Goal: Information Seeking & Learning: Find specific fact

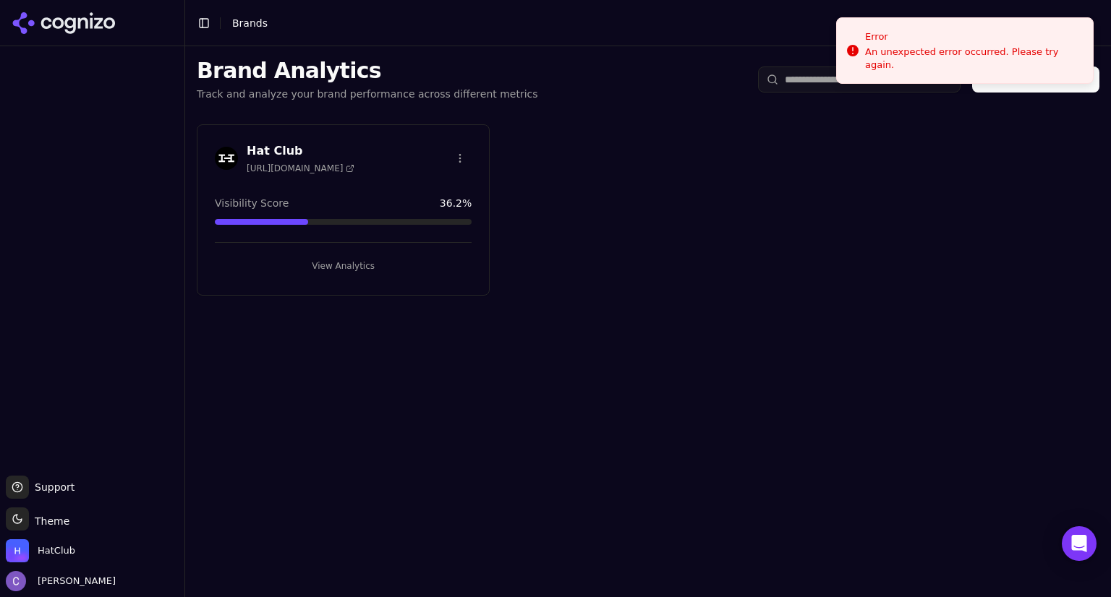
click at [356, 270] on button "View Analytics" at bounding box center [343, 266] width 257 height 23
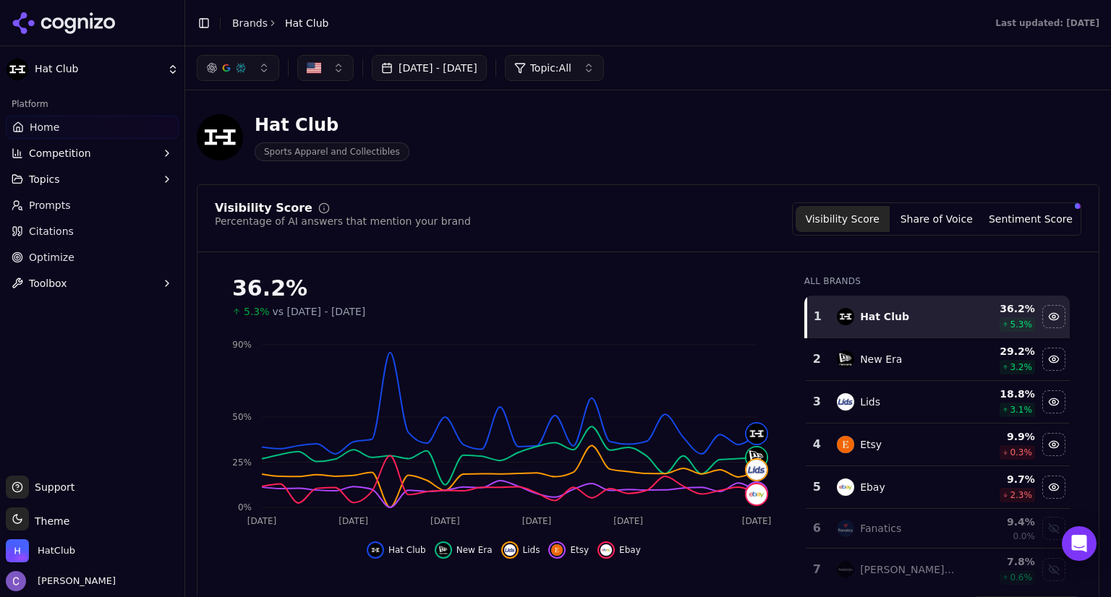
click at [263, 73] on button "button" at bounding box center [238, 68] width 82 height 26
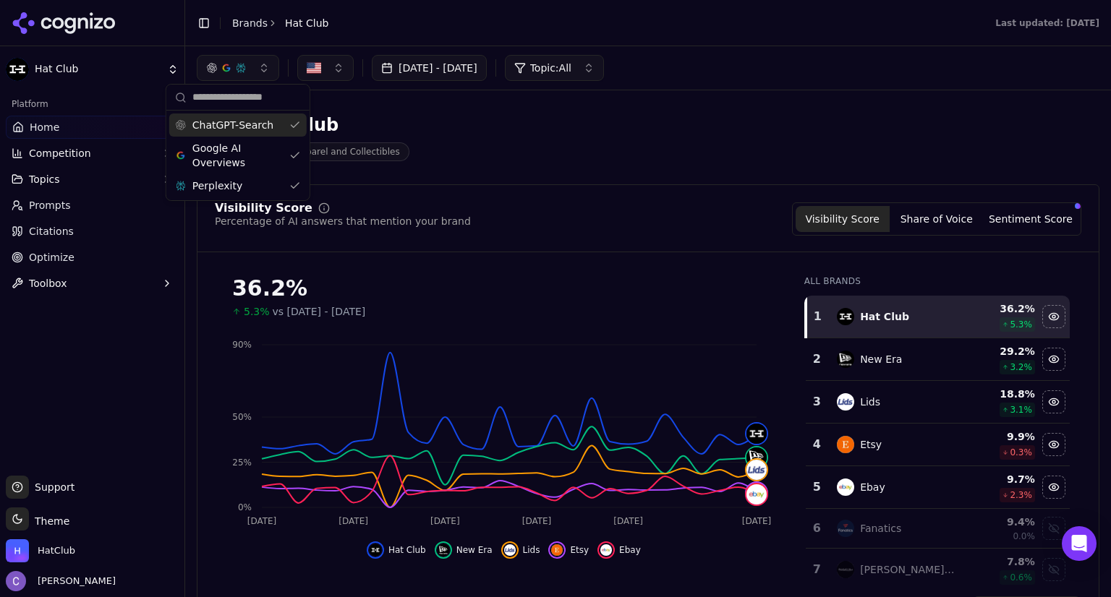
click at [292, 123] on div "ChatGPT-Search" at bounding box center [237, 125] width 137 height 23
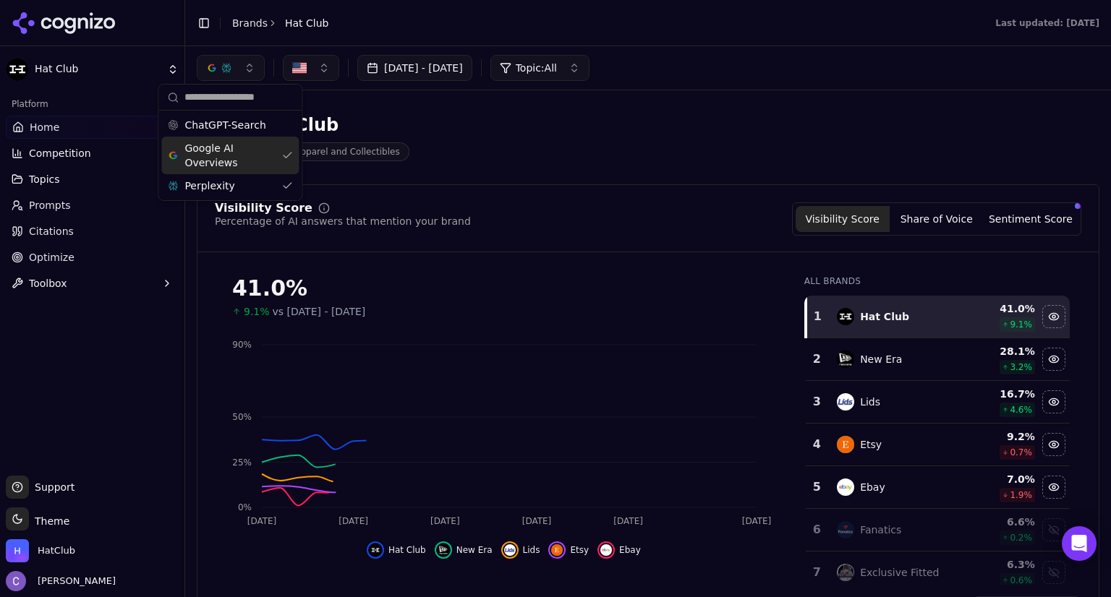
click at [286, 154] on div "Google AI Overviews" at bounding box center [229, 156] width 137 height 38
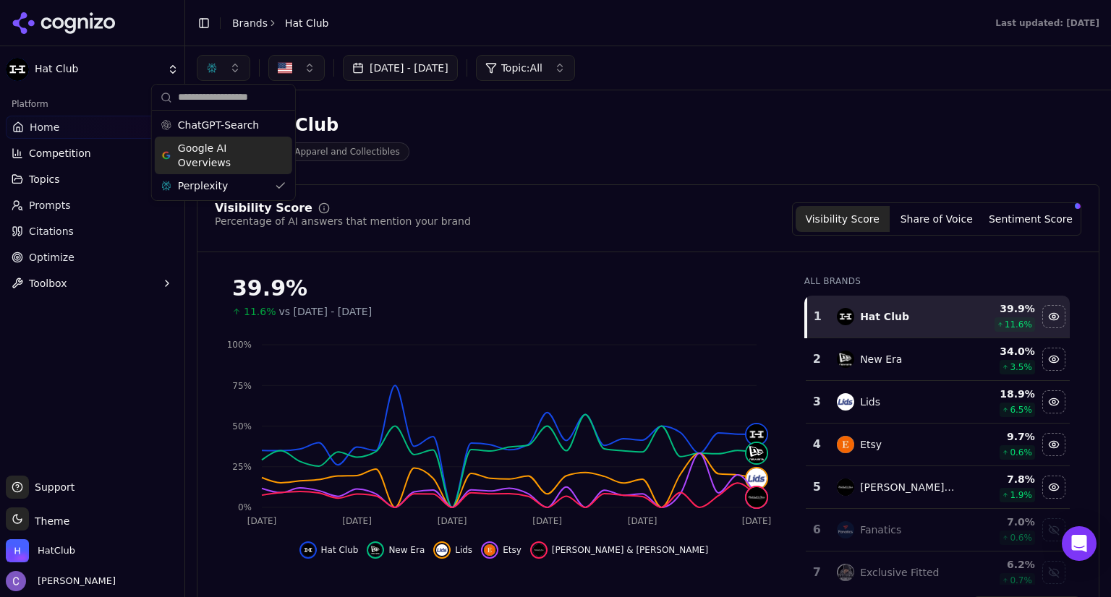
click at [280, 150] on div "Google AI Overviews" at bounding box center [223, 156] width 137 height 38
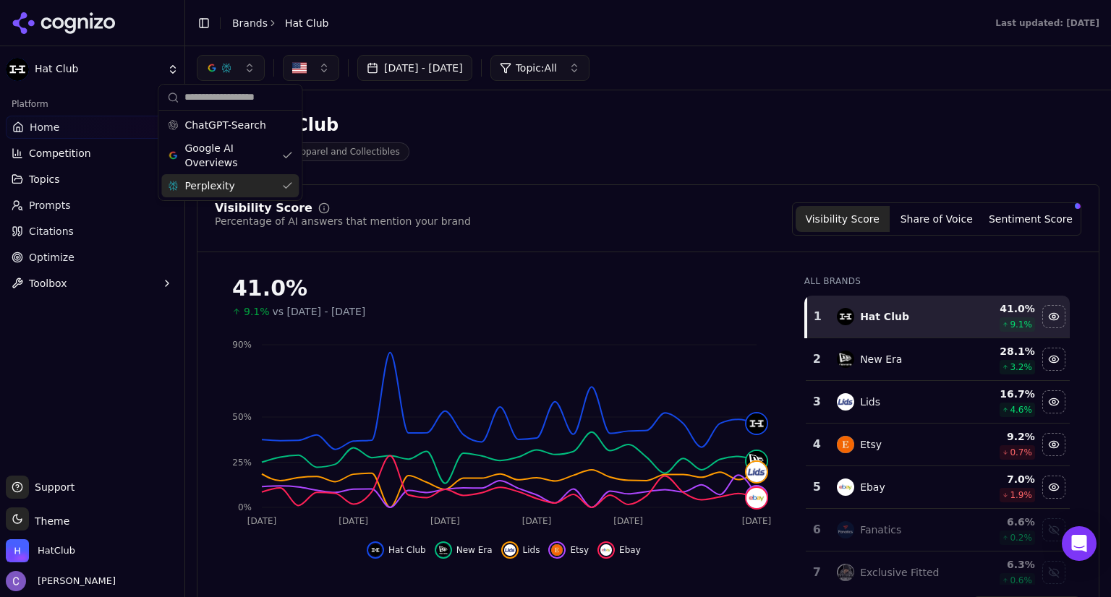
click at [286, 183] on div "Perplexity" at bounding box center [229, 185] width 137 height 23
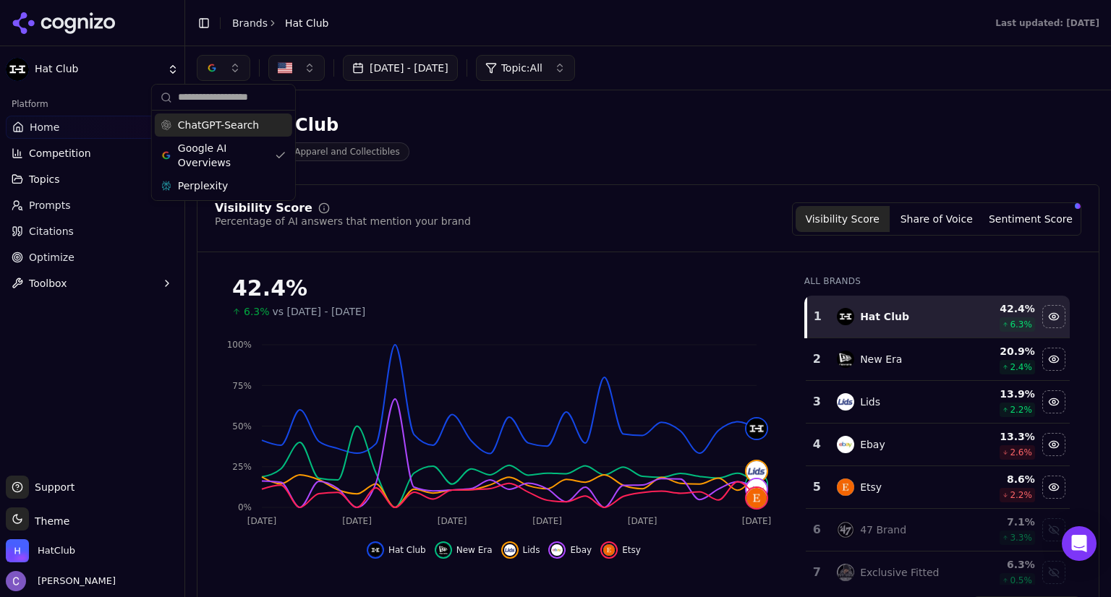
click at [282, 128] on div "ChatGPT-Search" at bounding box center [223, 125] width 137 height 23
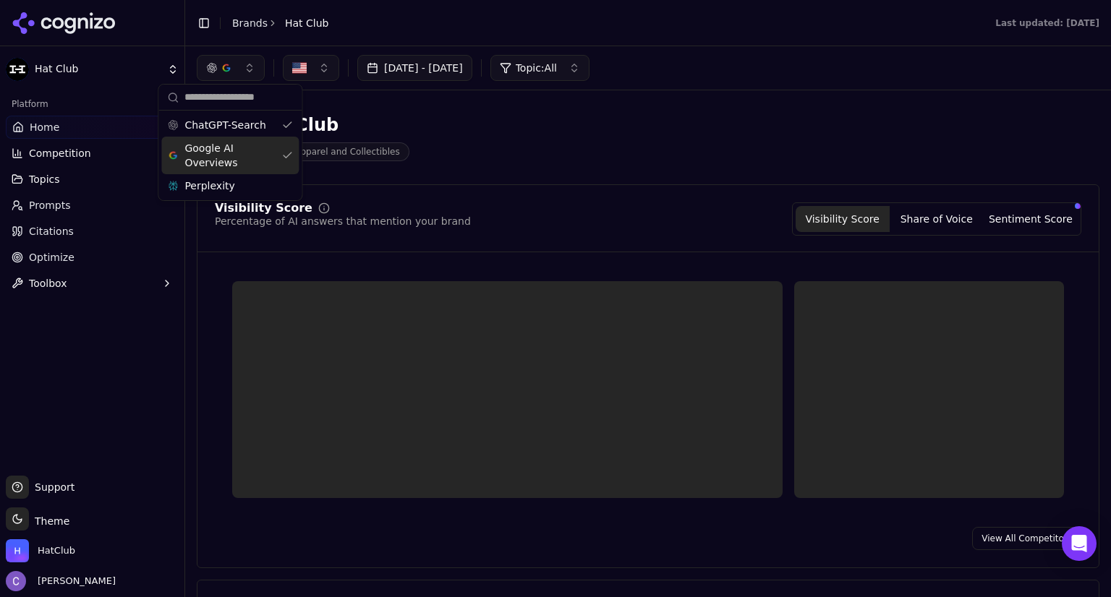
click at [283, 156] on div "Google AI Overviews" at bounding box center [229, 156] width 137 height 38
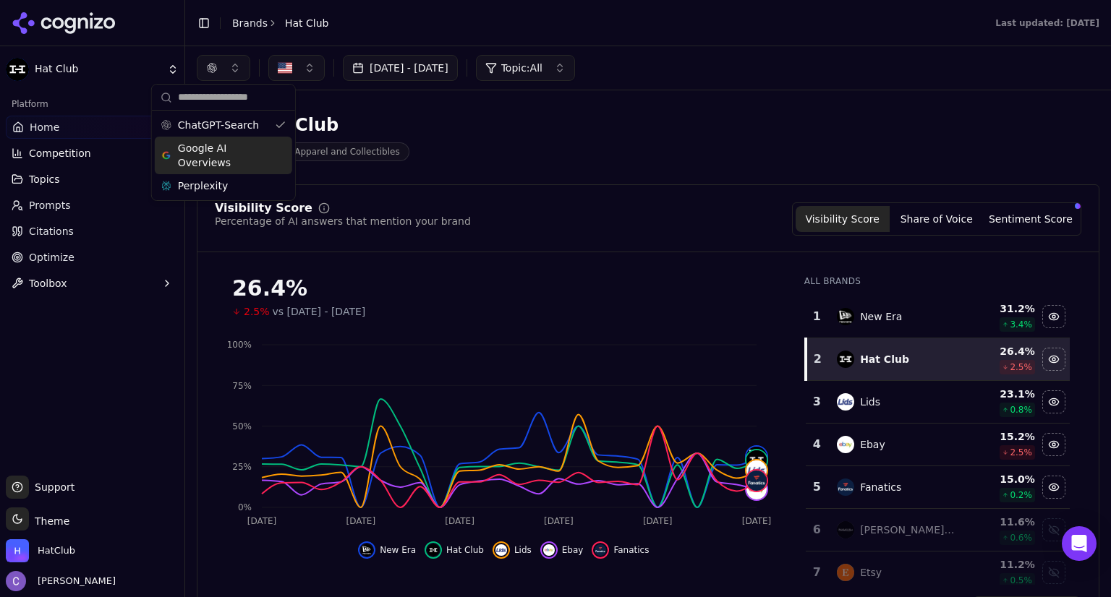
click at [286, 152] on div "Google AI Overviews" at bounding box center [223, 156] width 137 height 38
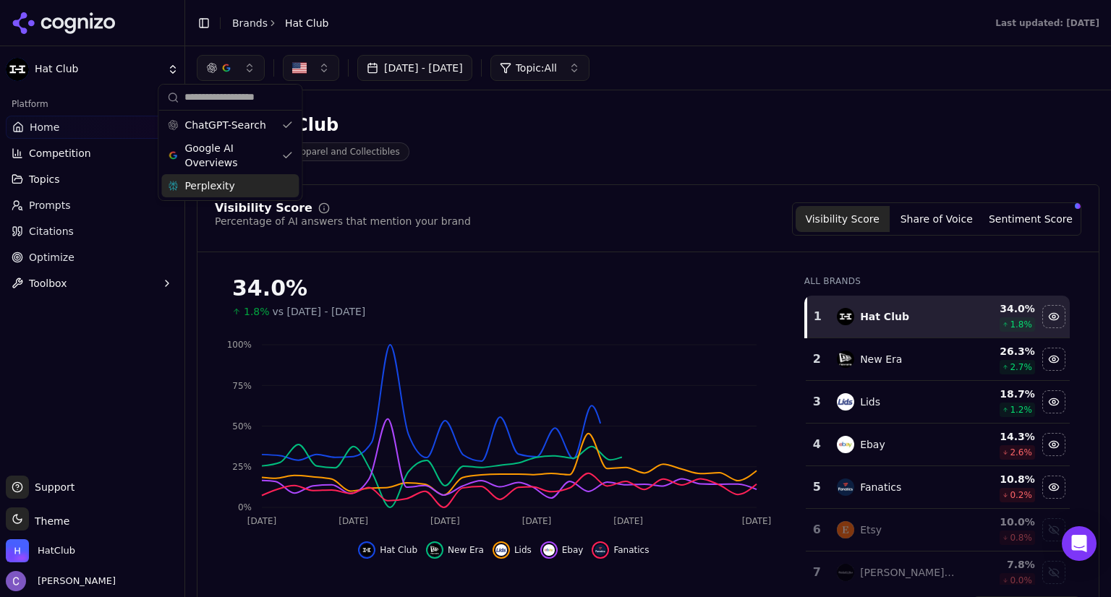
click at [289, 185] on div "Perplexity" at bounding box center [229, 185] width 137 height 23
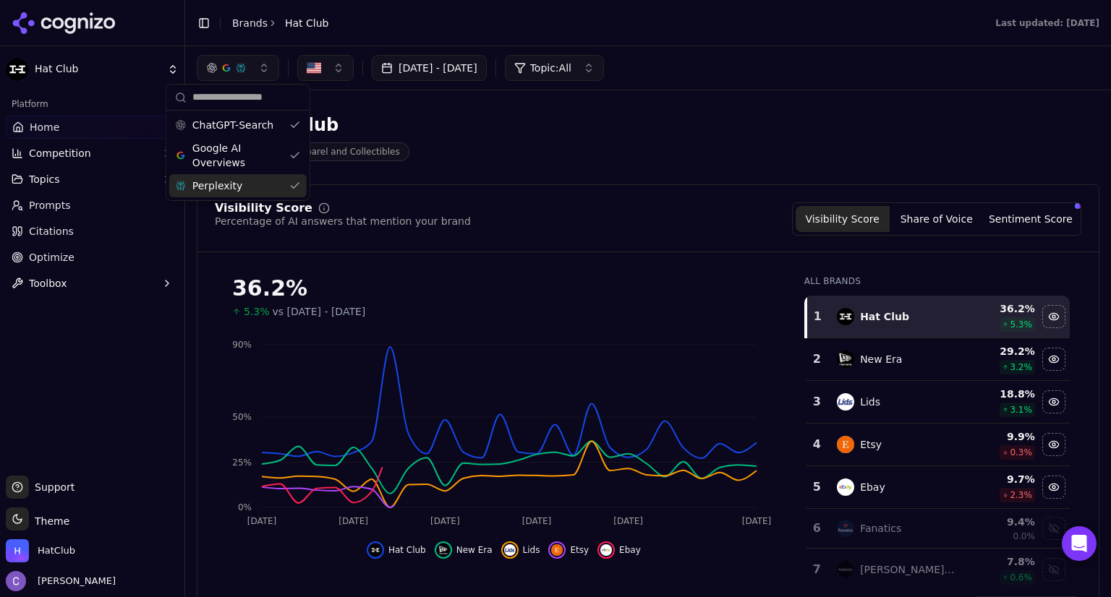
click at [550, 145] on div "Hat Club Sports Apparel and Collectibles" at bounding box center [521, 138] width 648 height 48
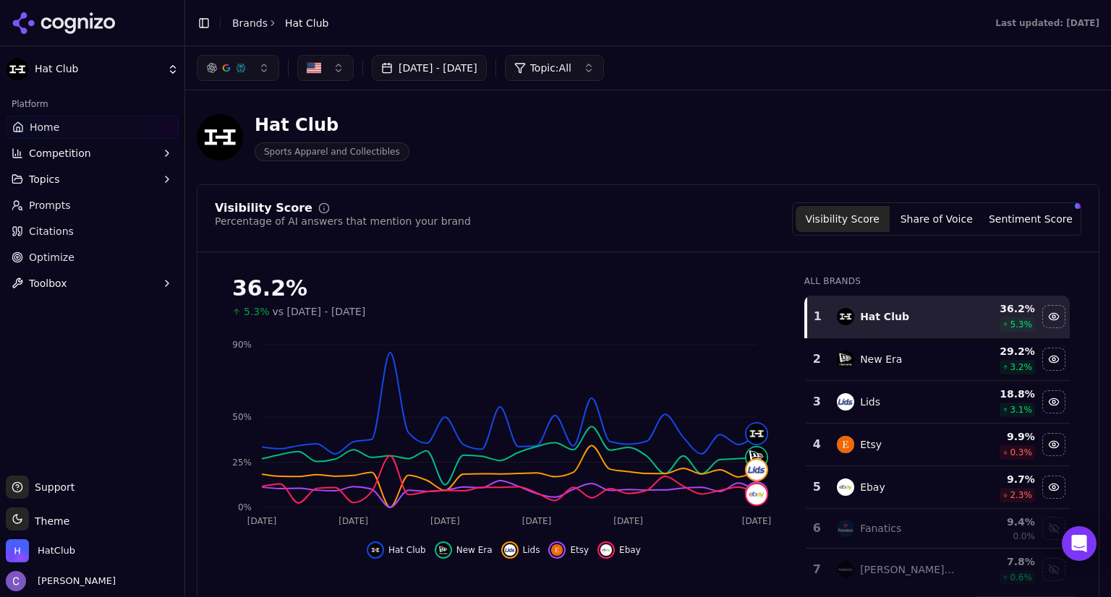
click at [94, 157] on button "Competition" at bounding box center [92, 153] width 173 height 23
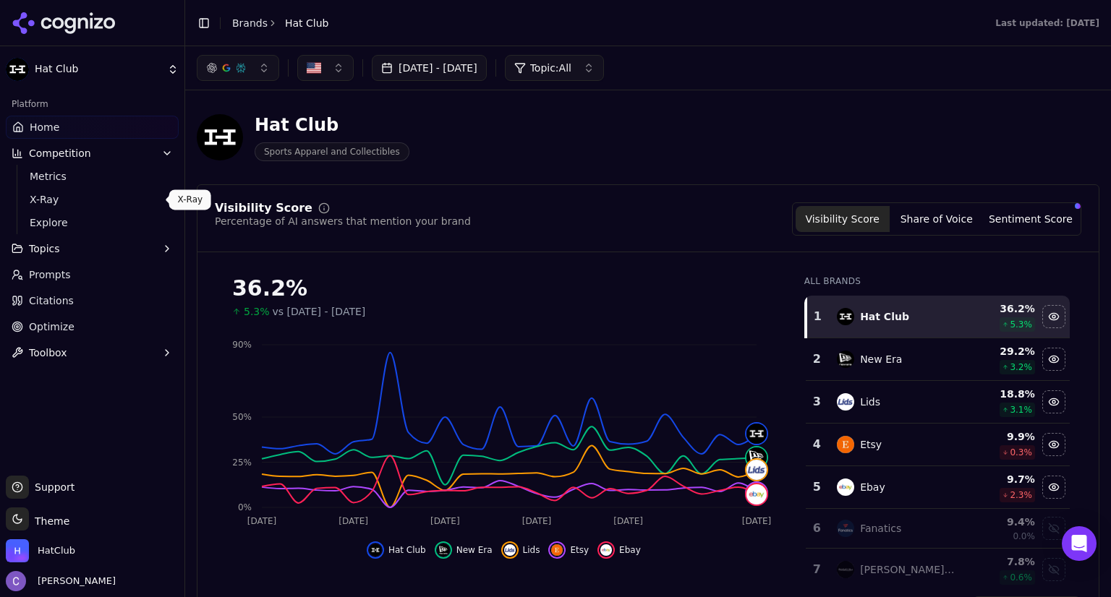
click at [76, 200] on span "X-Ray" at bounding box center [93, 199] width 126 height 14
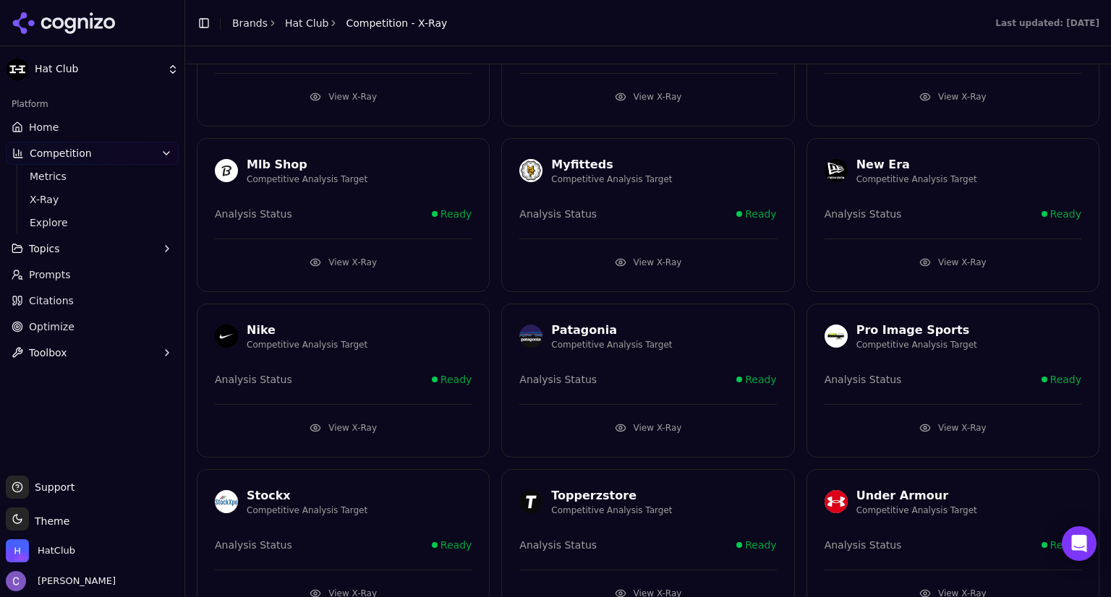
scroll to position [972, 0]
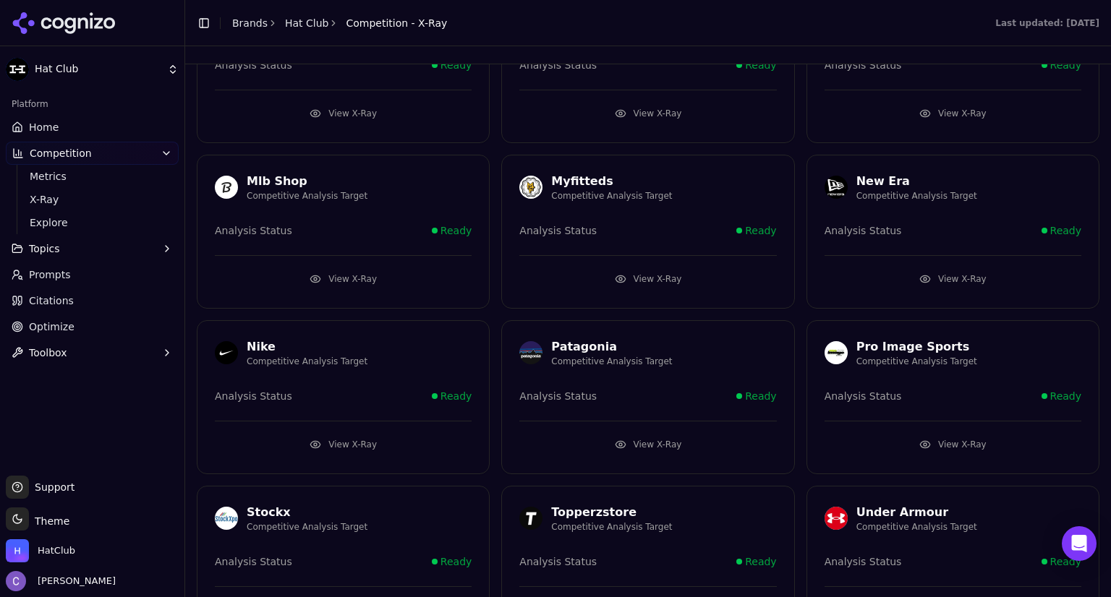
click at [680, 275] on button "View X-Ray" at bounding box center [647, 279] width 257 height 23
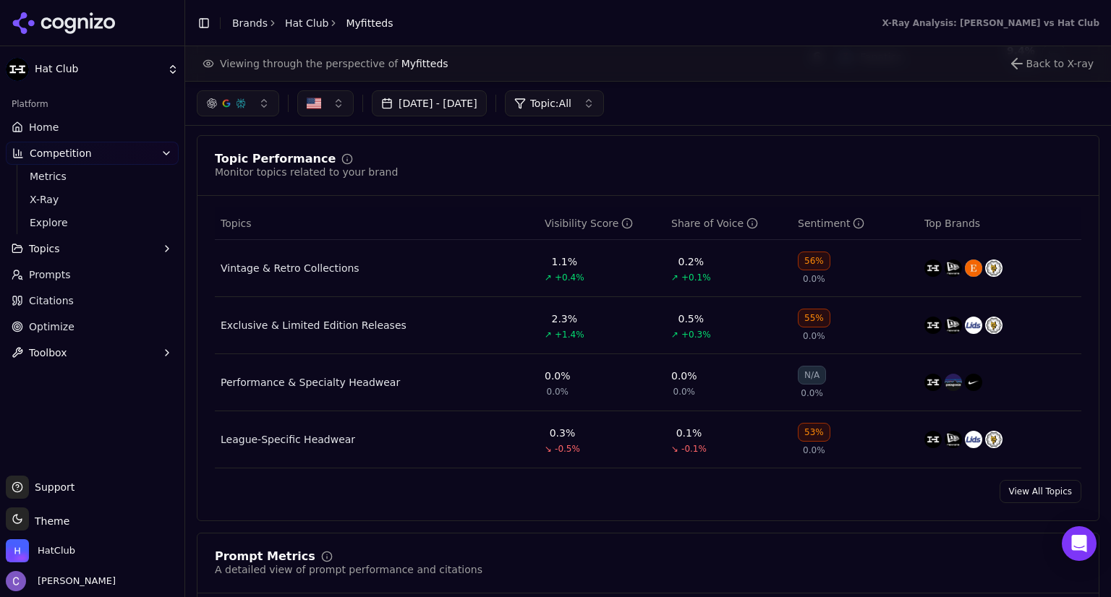
scroll to position [214, 0]
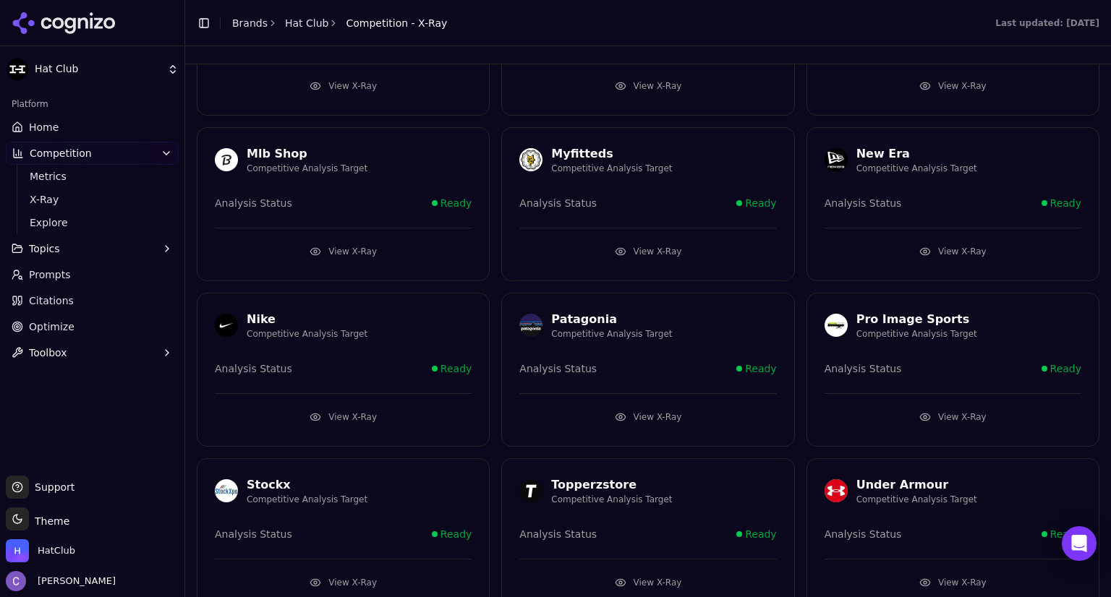
scroll to position [997, 0]
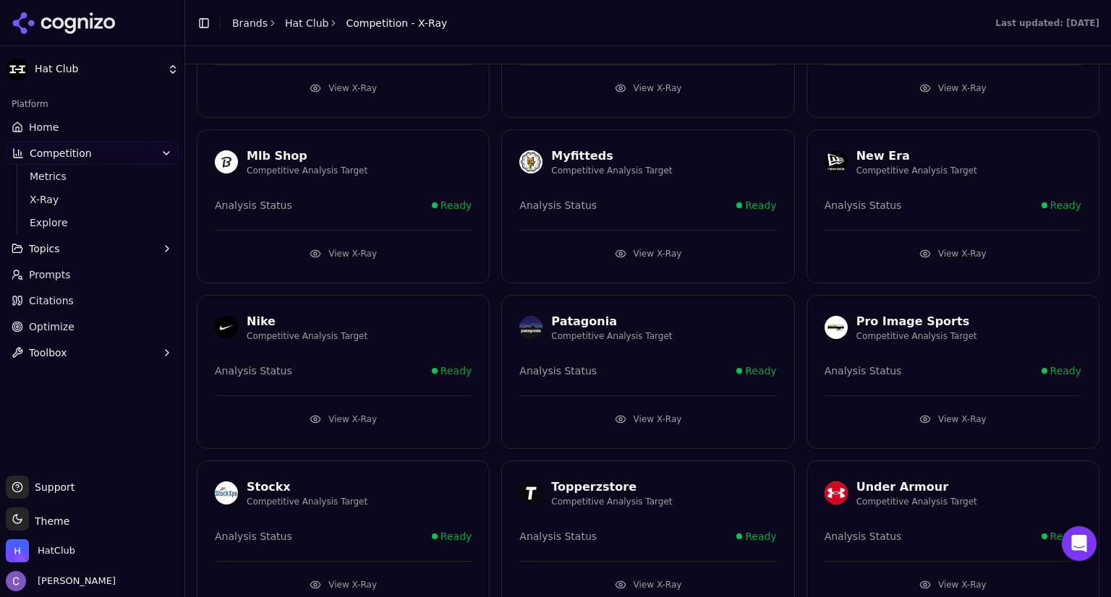
click at [943, 249] on button "View X-Ray" at bounding box center [952, 253] width 257 height 23
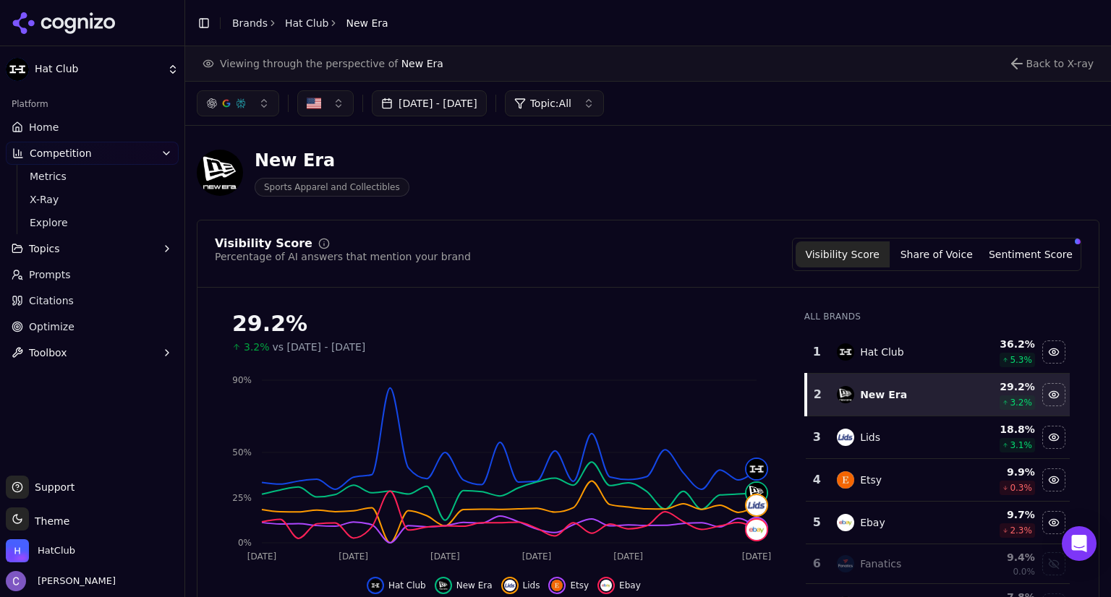
scroll to position [971, 0]
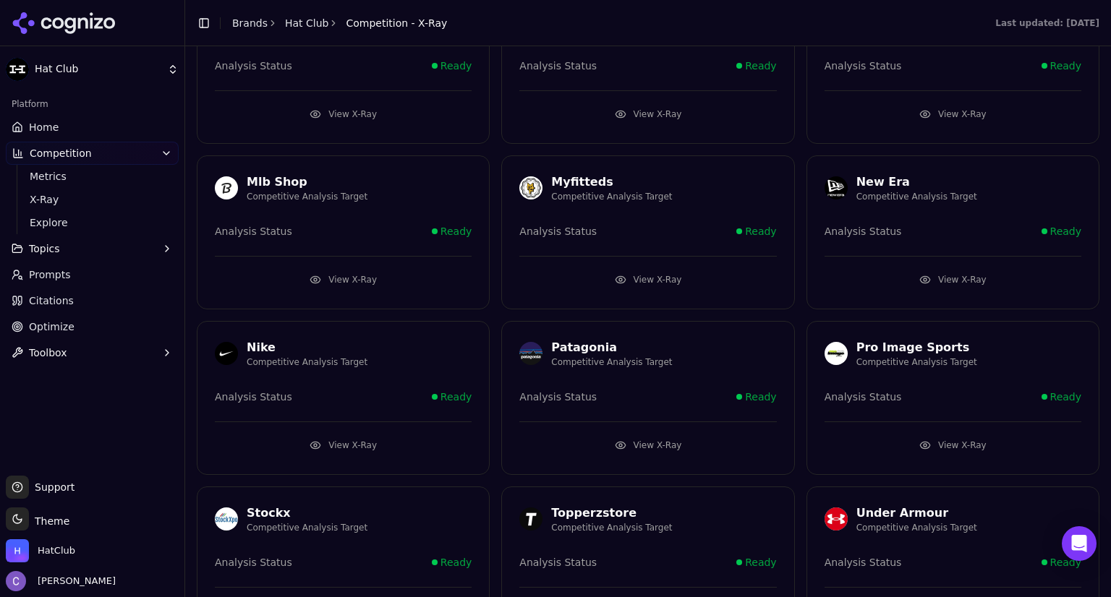
click at [101, 275] on link "Prompts" at bounding box center [92, 274] width 173 height 23
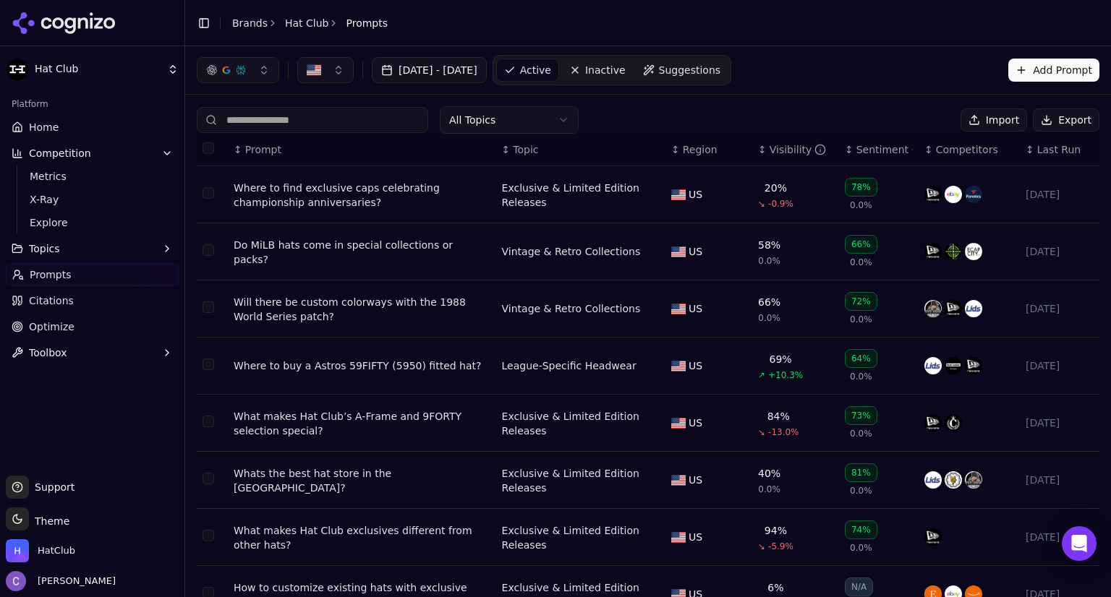
click at [350, 119] on input at bounding box center [312, 120] width 231 height 26
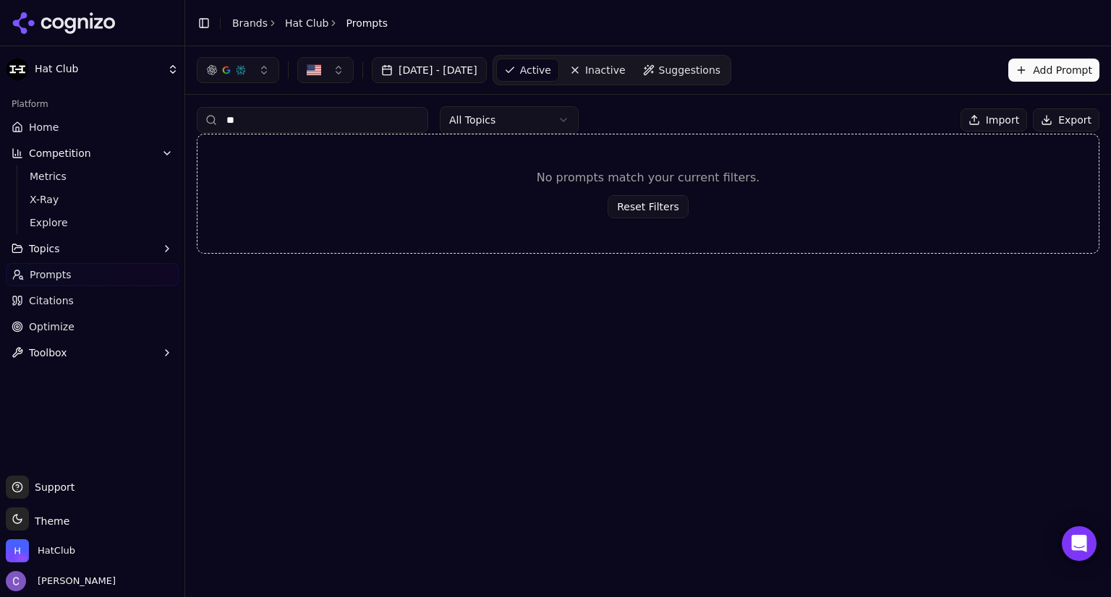
type input "*"
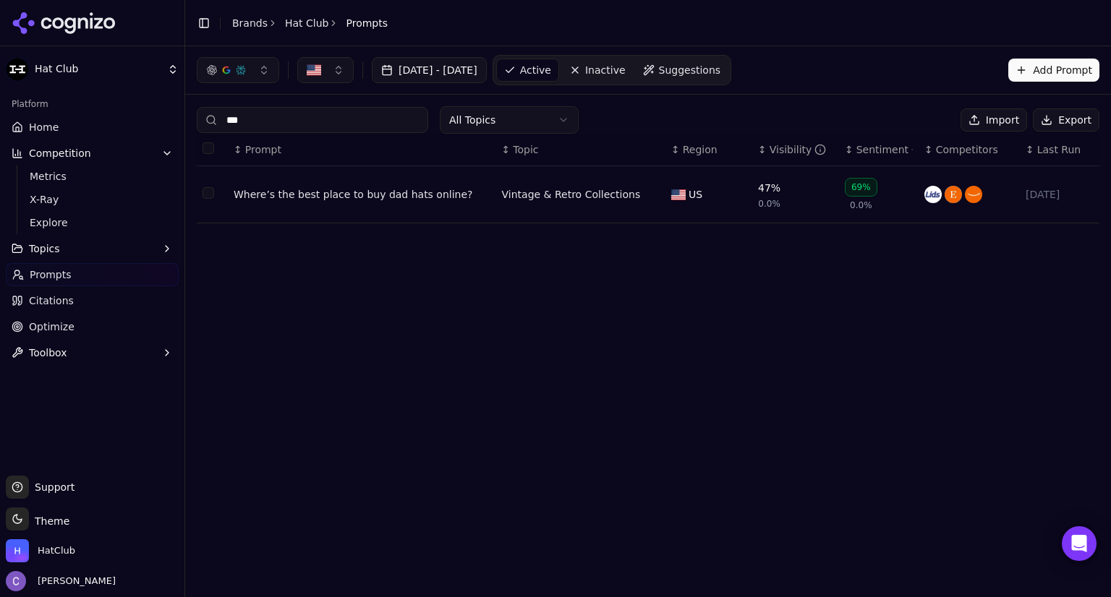
type input "***"
click at [357, 195] on div "Where’s the best place to buy dad hats online?" at bounding box center [362, 194] width 257 height 14
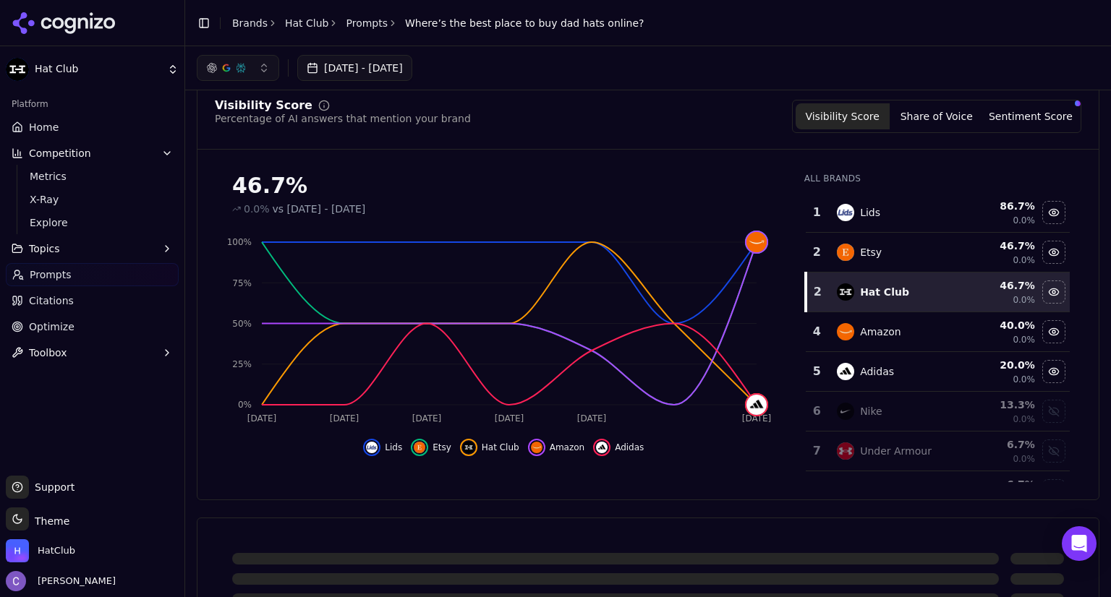
scroll to position [20, 0]
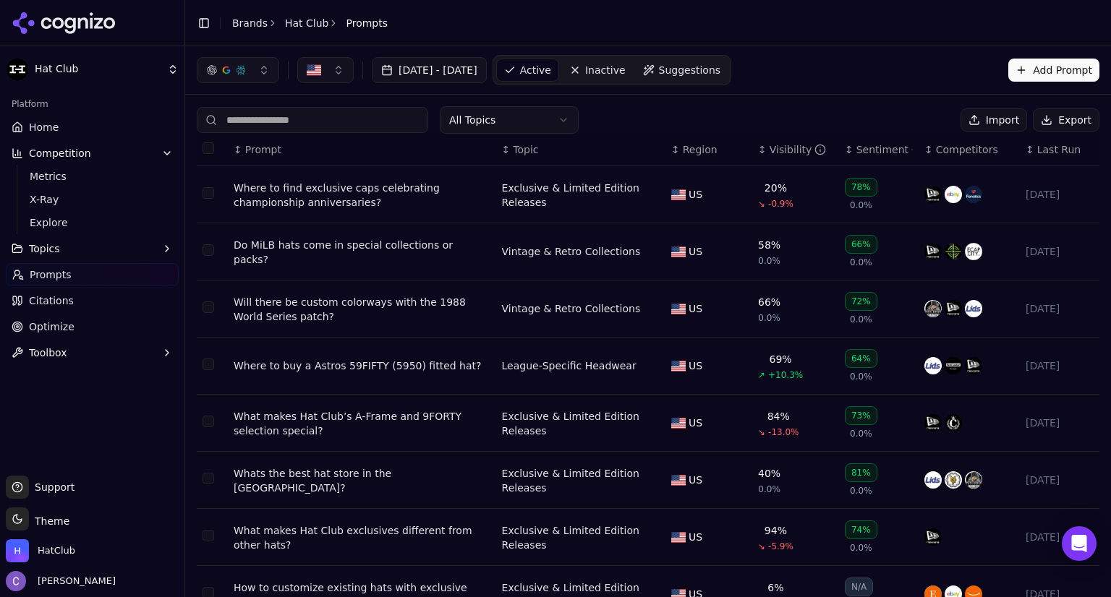
click at [385, 120] on input at bounding box center [312, 120] width 231 height 26
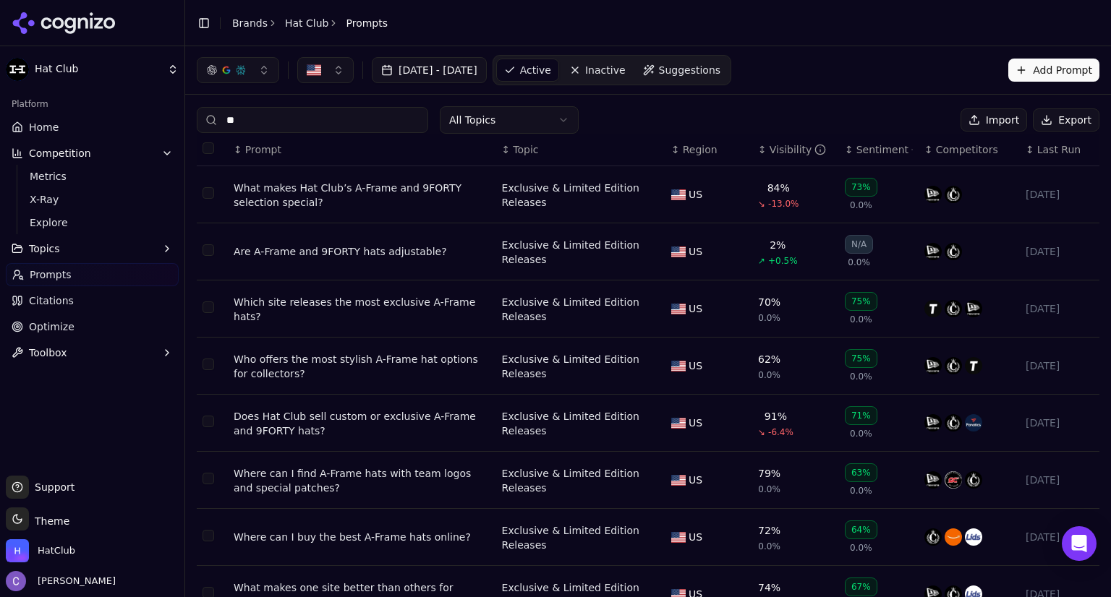
type input "*"
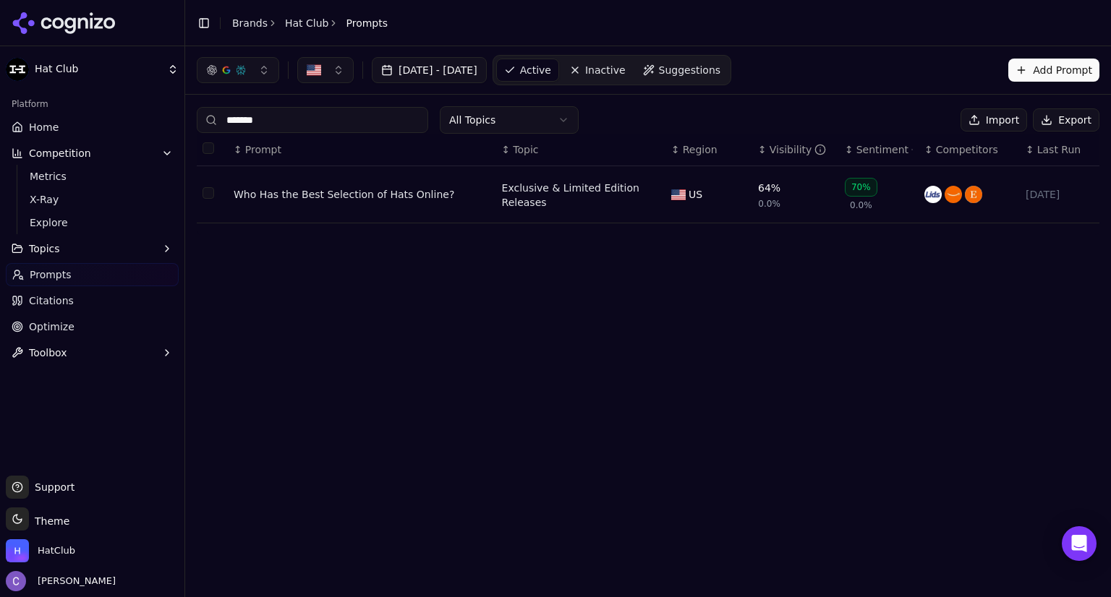
type input "*******"
click at [364, 197] on div "Who Has the Best Selection of Hats Online?" at bounding box center [362, 194] width 257 height 14
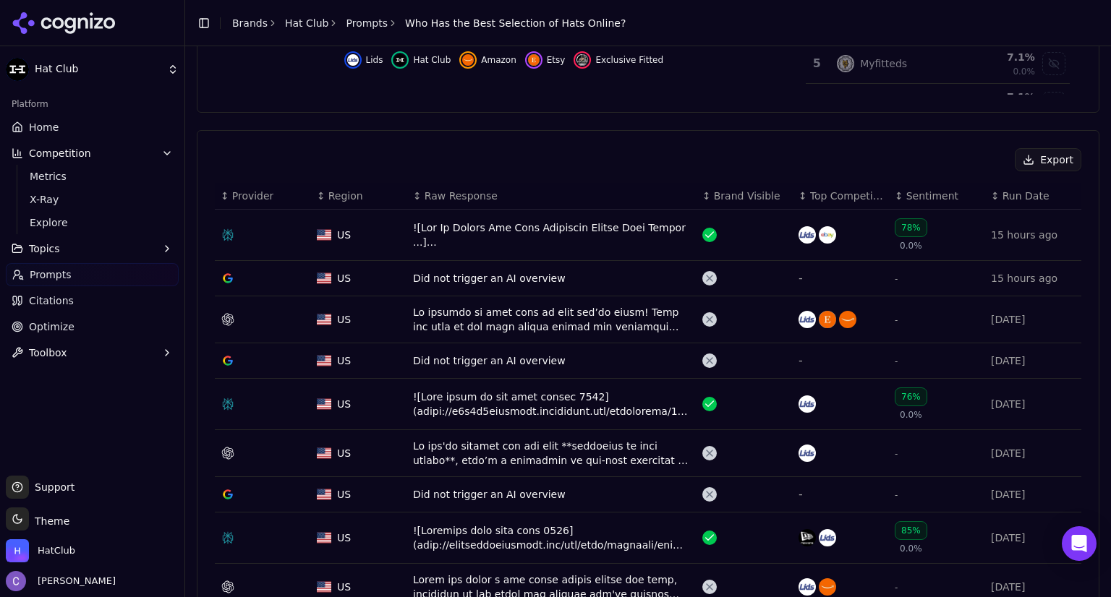
scroll to position [412, 0]
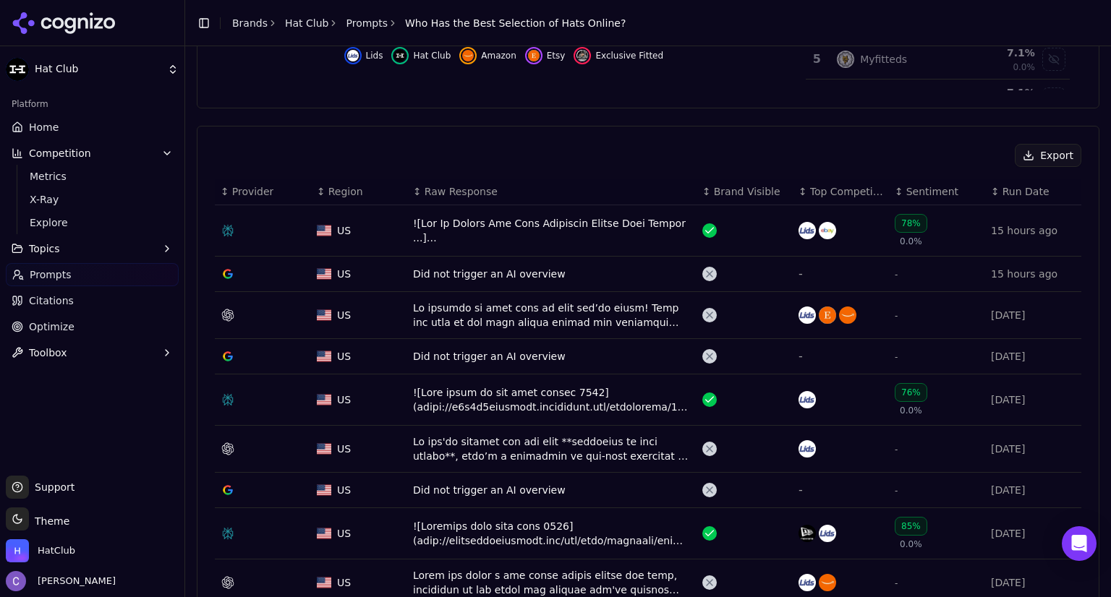
click at [594, 235] on div "Data table" at bounding box center [552, 230] width 278 height 29
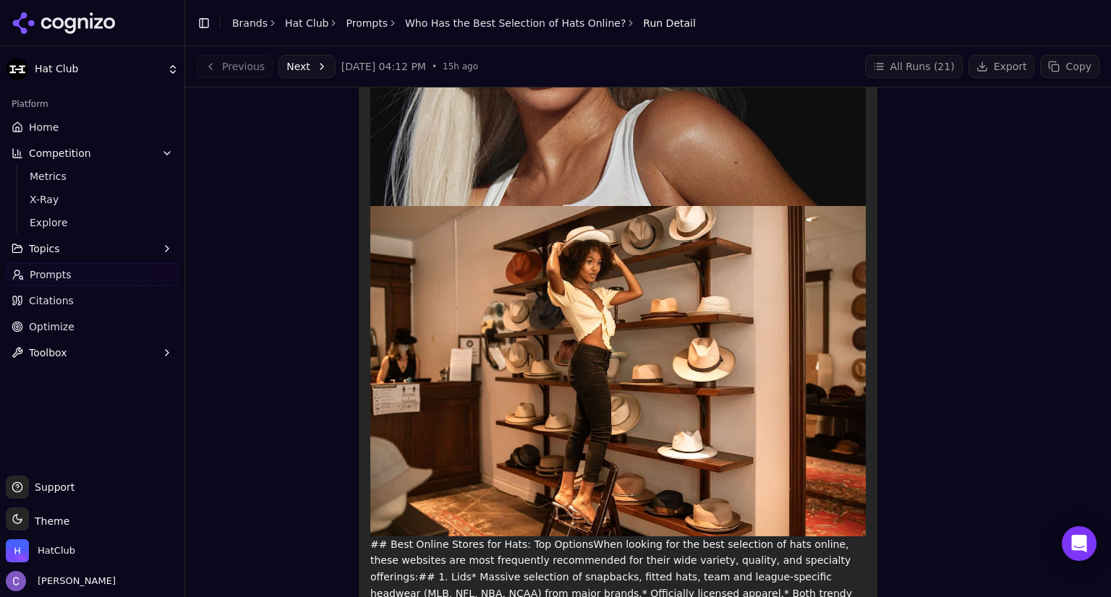
scroll to position [457, 0]
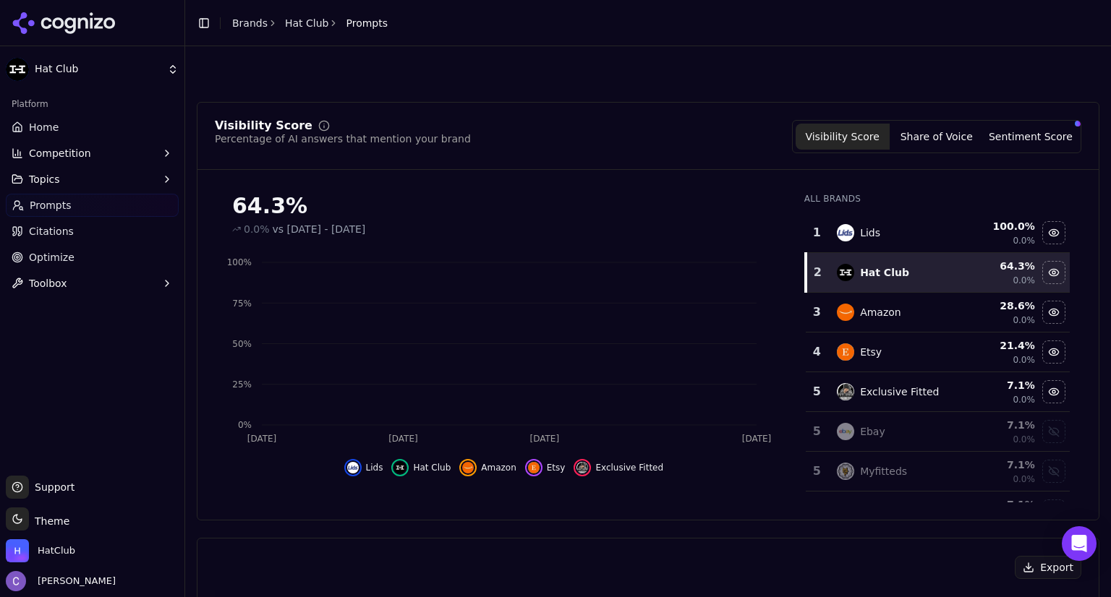
scroll to position [456, 0]
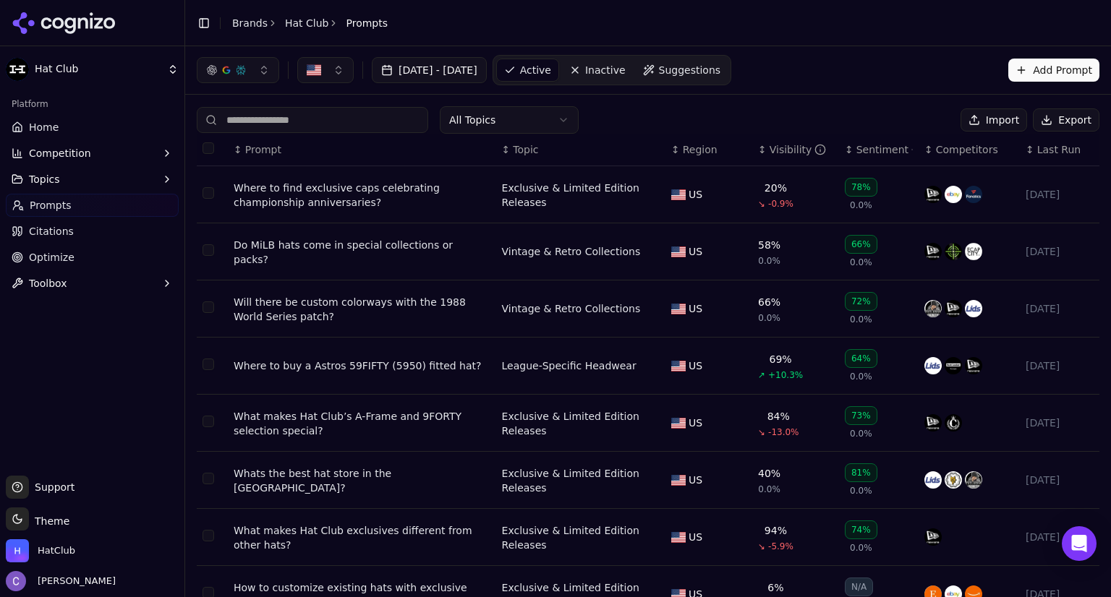
click at [335, 131] on input at bounding box center [312, 120] width 231 height 26
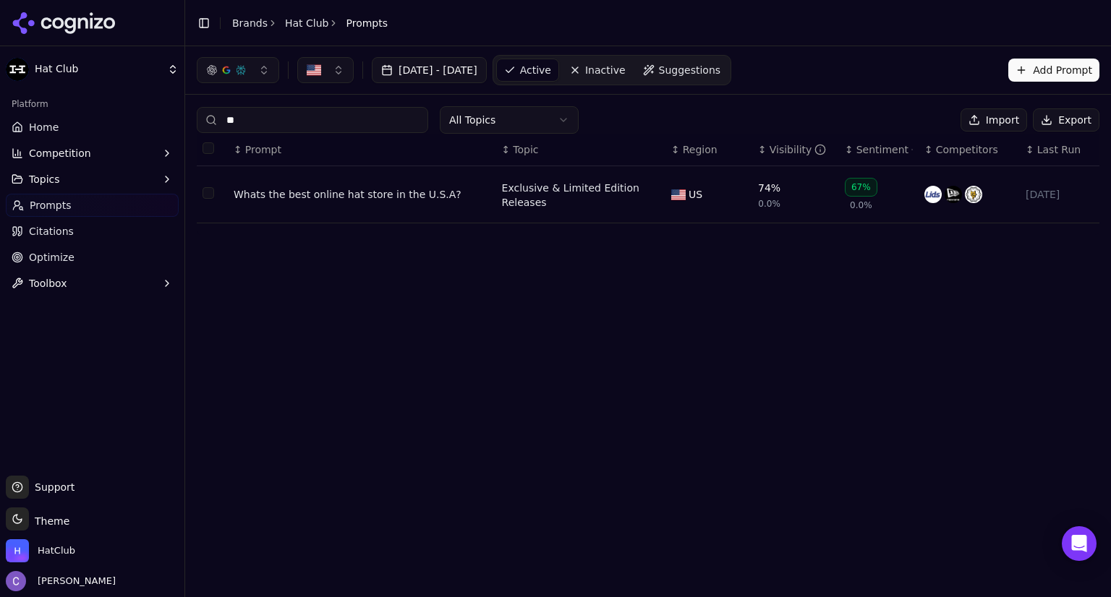
type input "*"
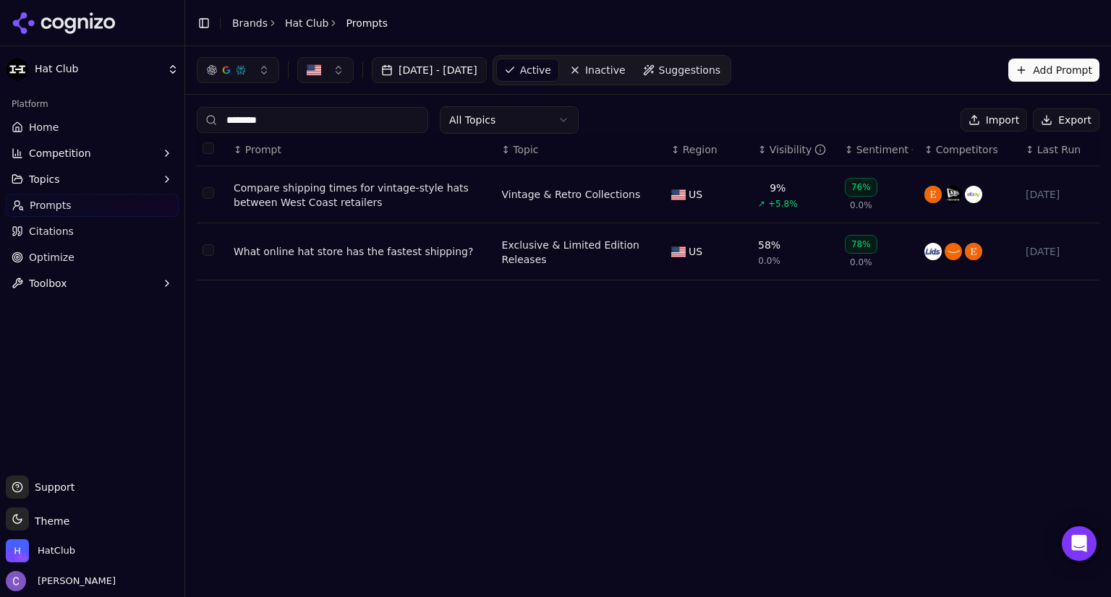
type input "********"
click at [355, 255] on div "What online hat store has the fastest shipping?" at bounding box center [362, 251] width 257 height 14
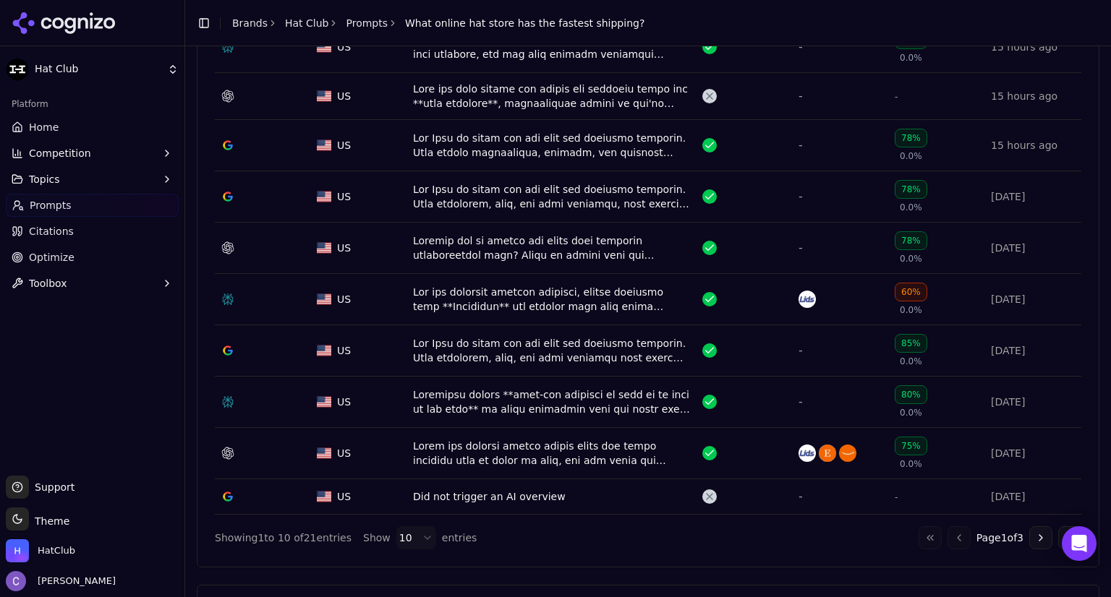
scroll to position [599, 0]
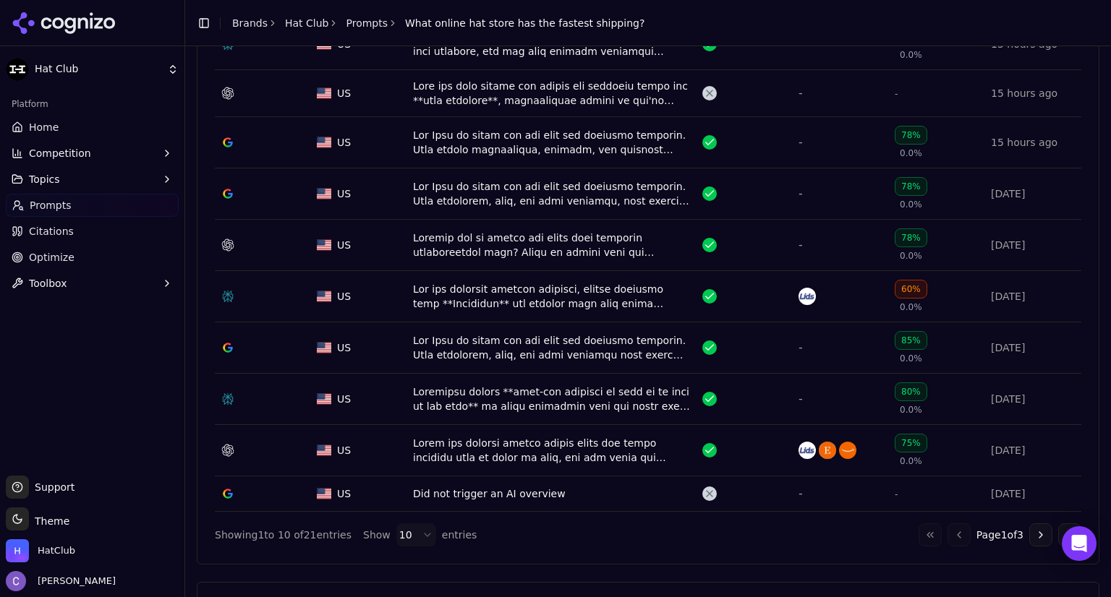
click at [579, 136] on div "Data table" at bounding box center [552, 142] width 278 height 29
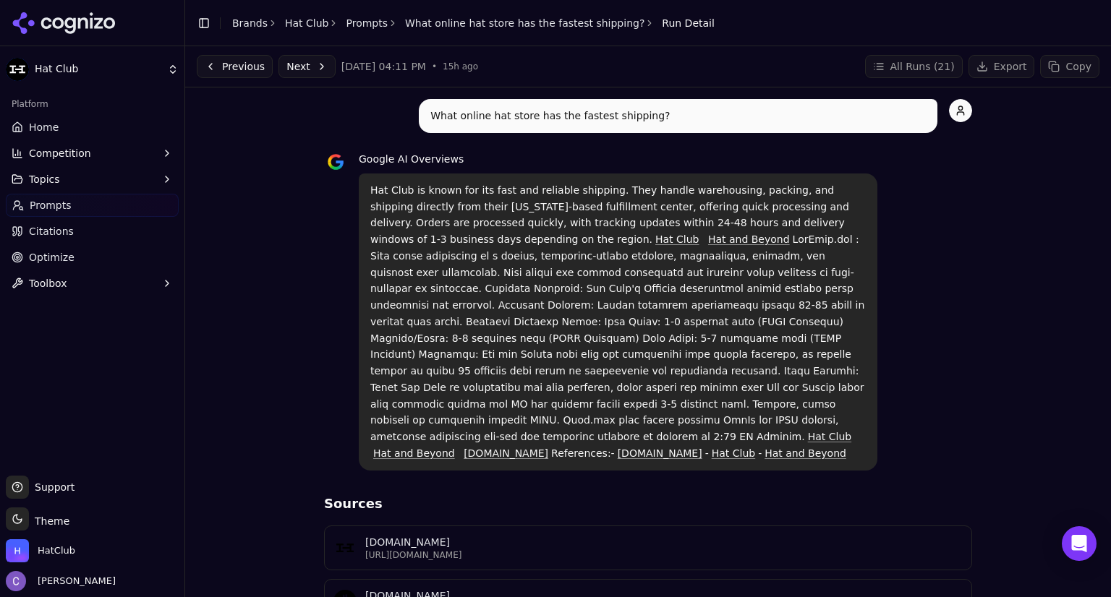
scroll to position [58, 0]
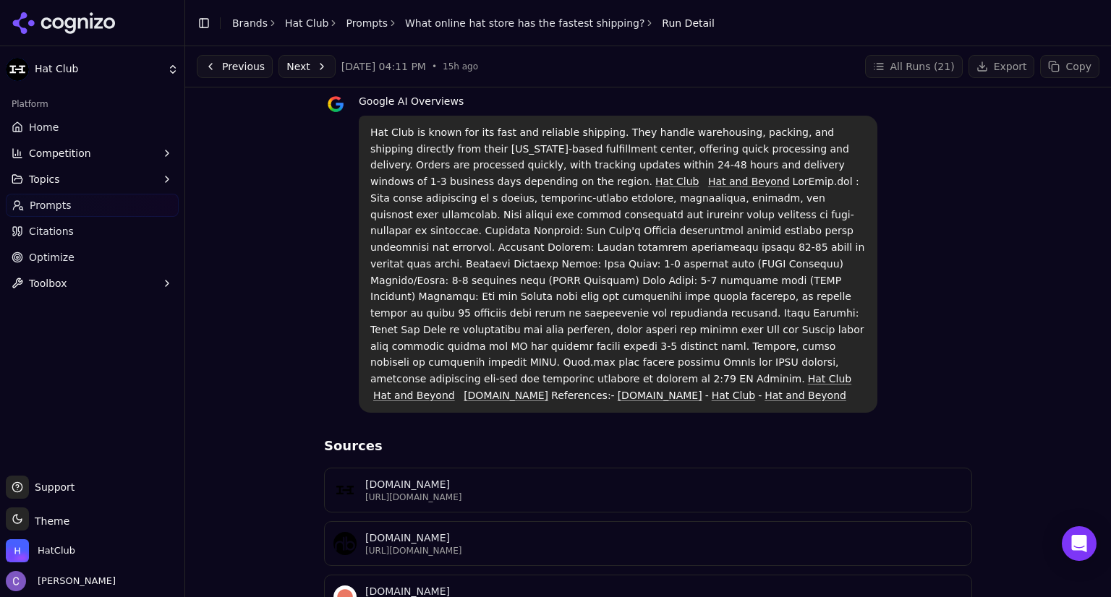
click at [493, 492] on p "[URL][DOMAIN_NAME]" at bounding box center [663, 498] width 597 height 12
